Goal: Task Accomplishment & Management: Complete application form

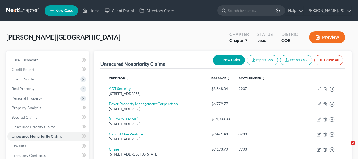
click at [93, 7] on link "Home" at bounding box center [91, 11] width 23 height 10
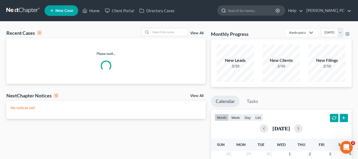
click at [261, 10] on input "search" at bounding box center [252, 11] width 49 height 10
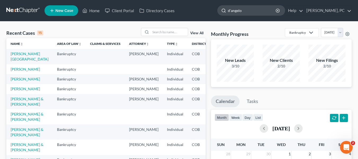
type input "d'angelo"
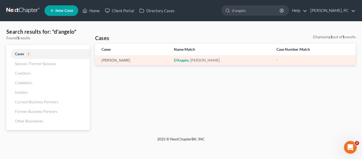
click at [189, 60] on em "D'Angelo" at bounding box center [181, 60] width 15 height 5
click at [112, 59] on link "[PERSON_NAME]" at bounding box center [116, 61] width 29 height 4
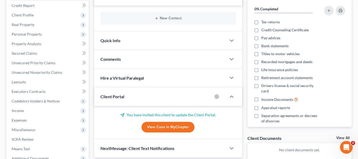
scroll to position [80, 0]
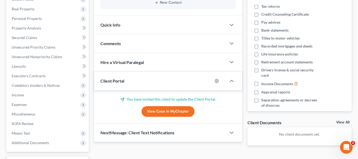
click at [171, 111] on link "View Case in MyChapter" at bounding box center [168, 111] width 53 height 11
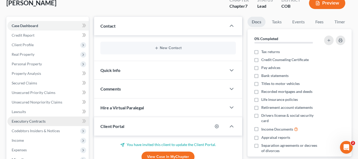
scroll to position [0, 0]
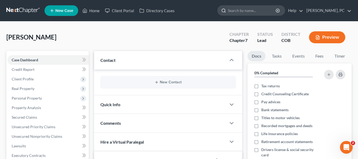
click at [277, 9] on input "search" at bounding box center [252, 11] width 49 height 10
type input "[PERSON_NAME]"
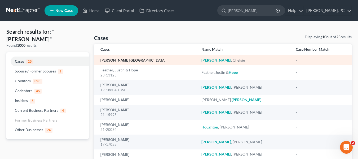
click at [121, 62] on link "[PERSON_NAME][GEOGRAPHIC_DATA]" at bounding box center [132, 61] width 65 height 4
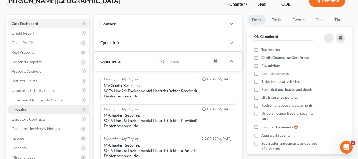
scroll to position [53, 0]
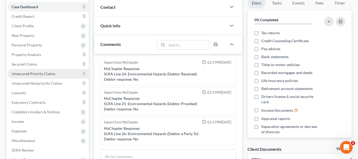
click at [35, 73] on span "Unsecured Priority Claims" at bounding box center [34, 73] width 44 height 5
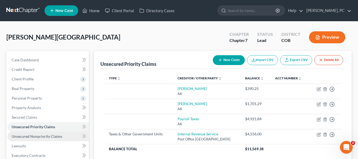
click at [34, 138] on span "Unsecured Nonpriority Claims" at bounding box center [37, 136] width 51 height 5
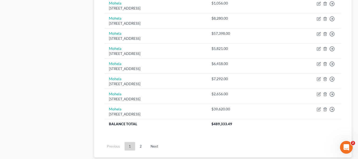
scroll to position [451, 0]
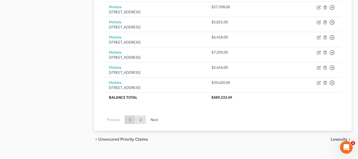
click at [140, 115] on link "2" at bounding box center [141, 119] width 11 height 8
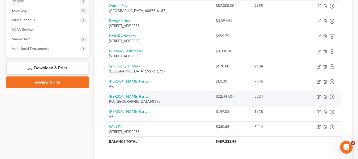
scroll to position [147, 0]
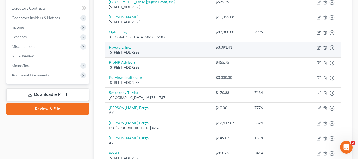
click at [117, 47] on link "Paycycle, Inc." at bounding box center [120, 47] width 22 height 5
select select "31"
select select "10"
select select "0"
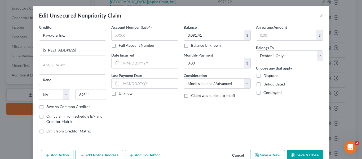
click at [305, 150] on button "Save & Close" at bounding box center [305, 155] width 36 height 11
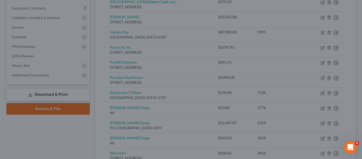
type input "0"
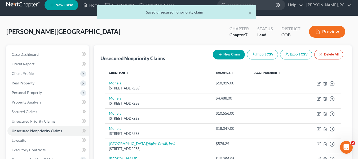
scroll to position [0, 0]
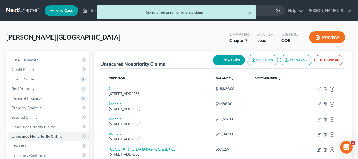
click at [90, 12] on div "× Saved unsecured nonpriority claim" at bounding box center [176, 13] width 358 height 16
click at [88, 10] on div "× Saved unsecured nonpriority claim" at bounding box center [176, 13] width 358 height 16
